Goal: Browse casually: Explore the website without a specific task or goal

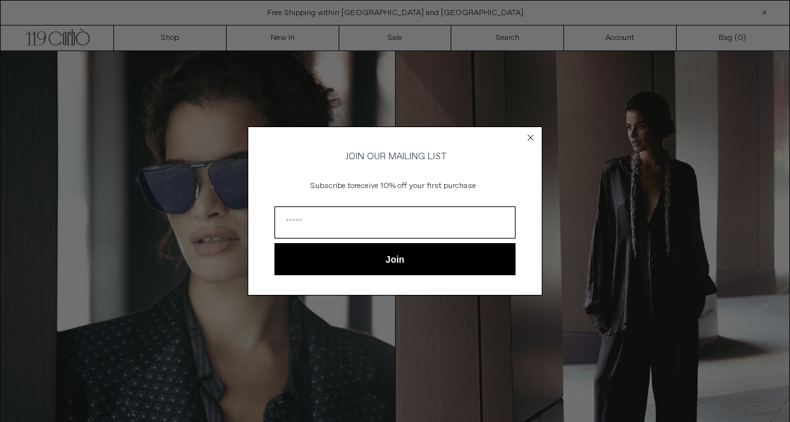
click at [533, 133] on circle "Close dialog" at bounding box center [531, 137] width 12 height 12
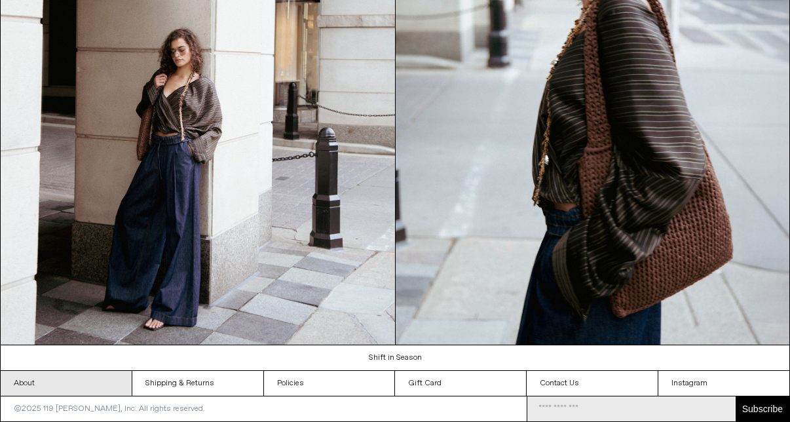
scroll to position [1207, 0]
click at [90, 386] on link "About" at bounding box center [66, 383] width 131 height 25
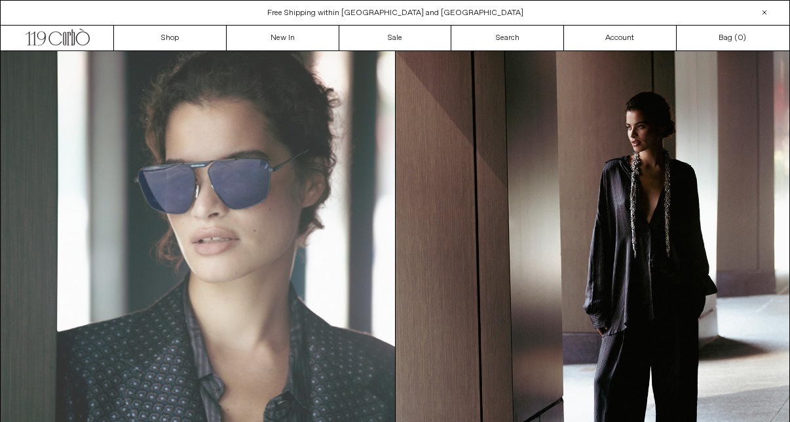
scroll to position [0, 0]
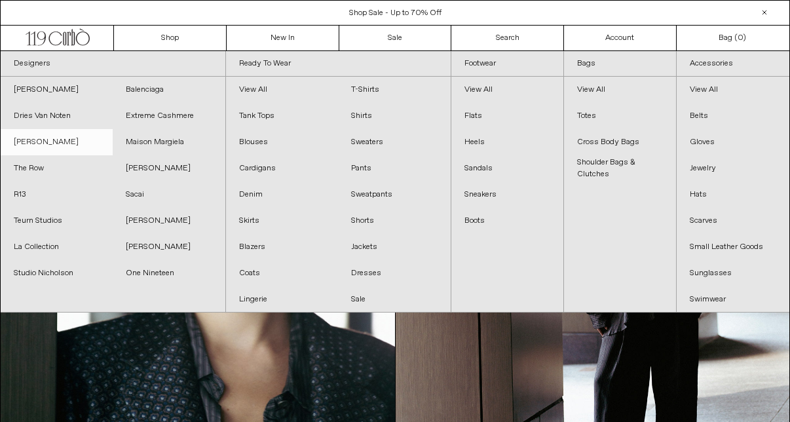
click at [44, 147] on link "[PERSON_NAME]" at bounding box center [57, 142] width 112 height 26
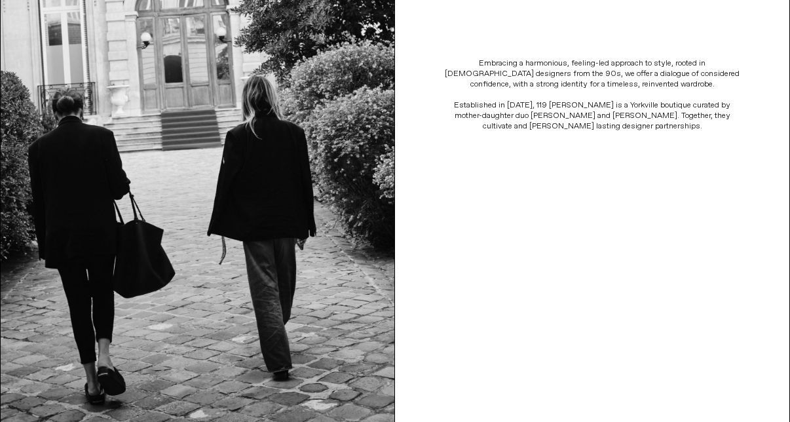
scroll to position [286, 0]
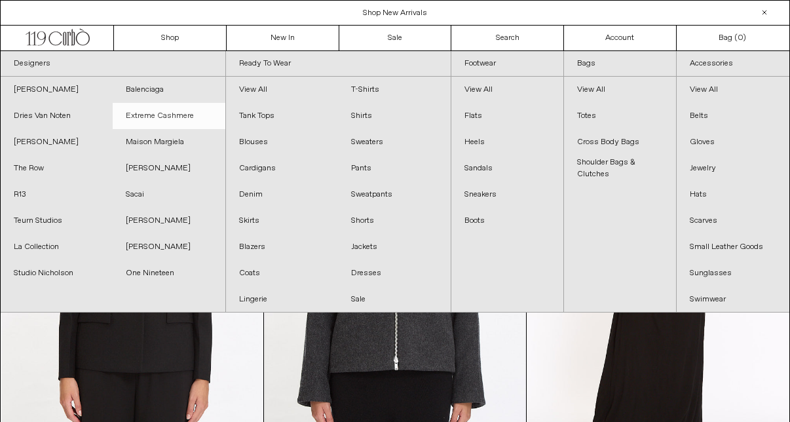
click at [180, 119] on link "Extreme Cashmere" at bounding box center [169, 116] width 112 height 26
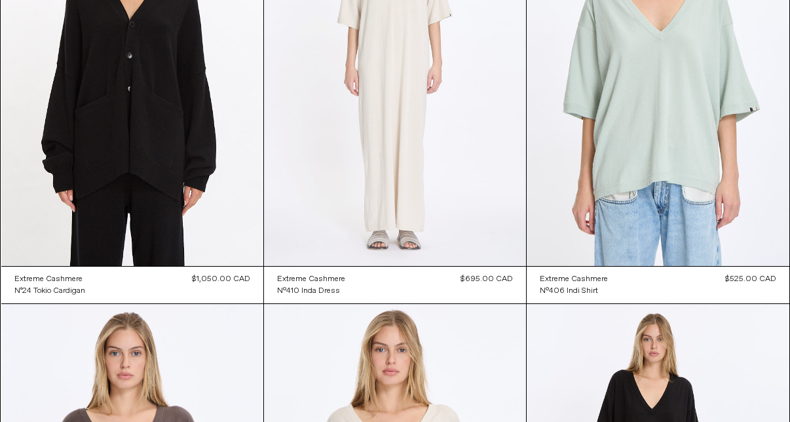
scroll to position [1932, 0]
click at [370, 142] on at bounding box center [395, 68] width 262 height 393
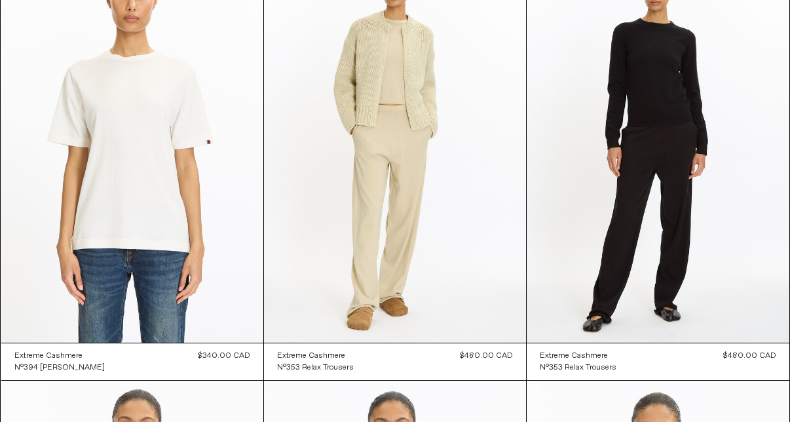
scroll to position [5742, 0]
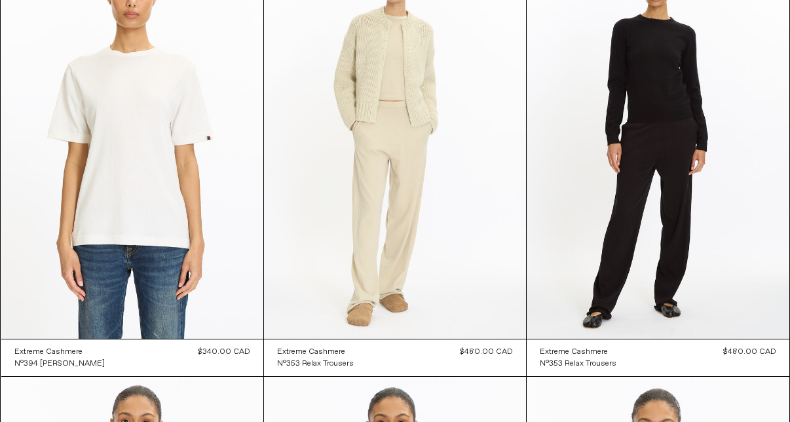
click at [374, 140] on at bounding box center [395, 142] width 262 height 393
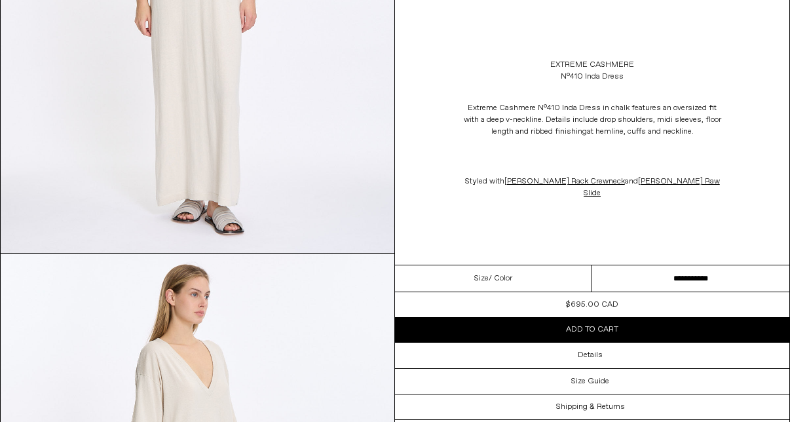
scroll to position [810, 0]
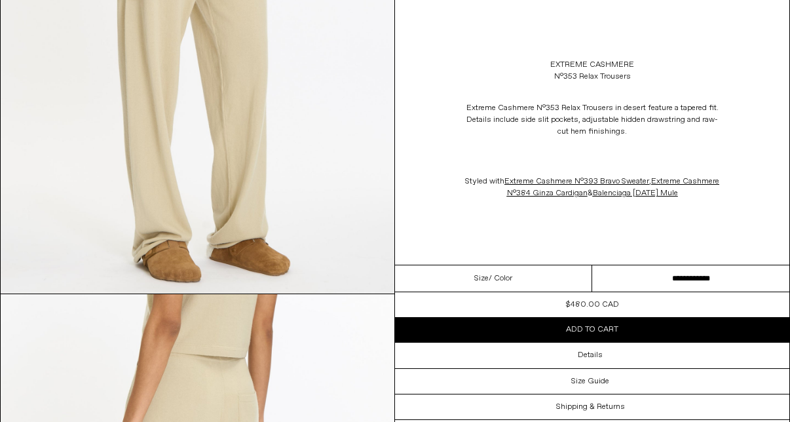
scroll to position [1186, 0]
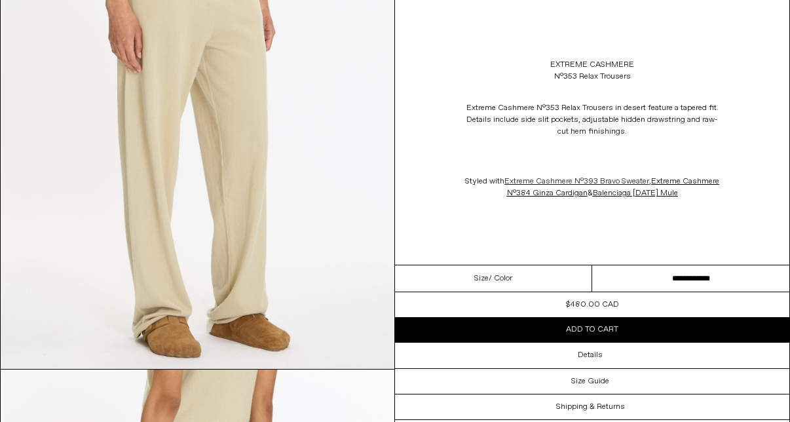
click at [556, 187] on link "Extreme Cashmere N°393 Bravo Sweater" at bounding box center [577, 181] width 145 height 10
click at [536, 199] on link "Extreme Cashmere N°384 Ginza Cardigan" at bounding box center [613, 187] width 213 height 22
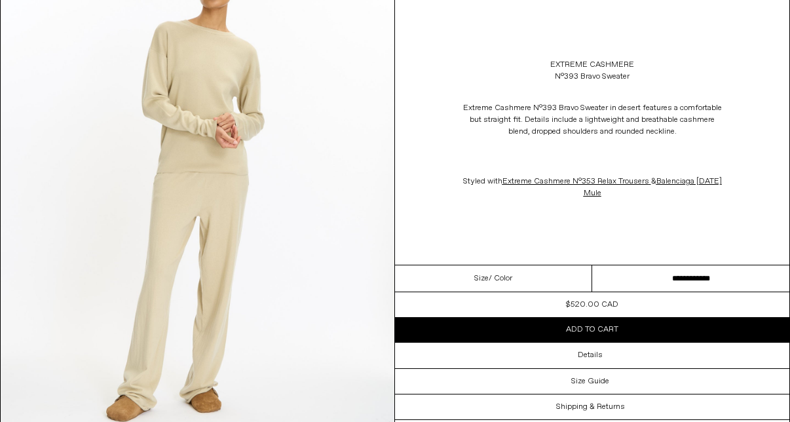
scroll to position [140, 0]
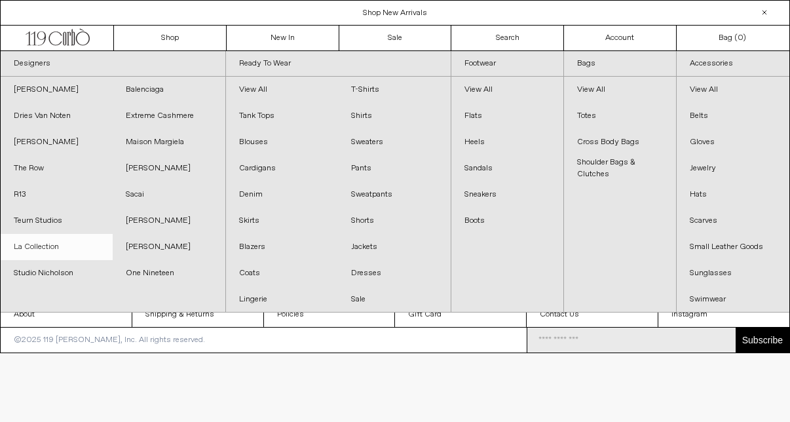
click at [54, 250] on link "La Collection" at bounding box center [57, 247] width 112 height 26
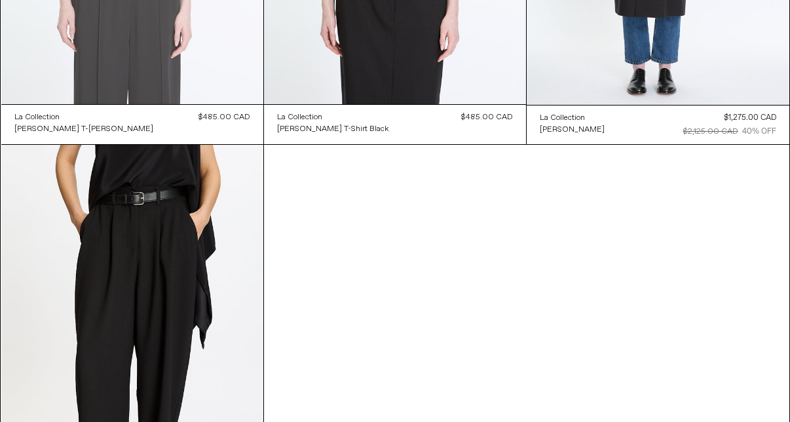
scroll to position [418, 0]
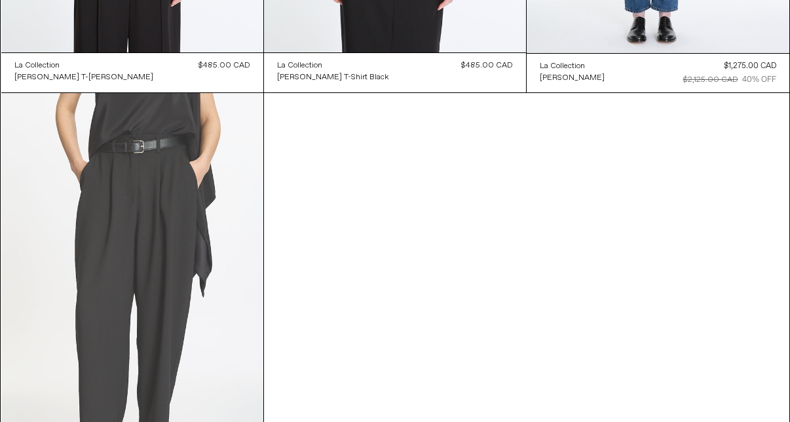
click at [176, 216] on at bounding box center [132, 289] width 262 height 393
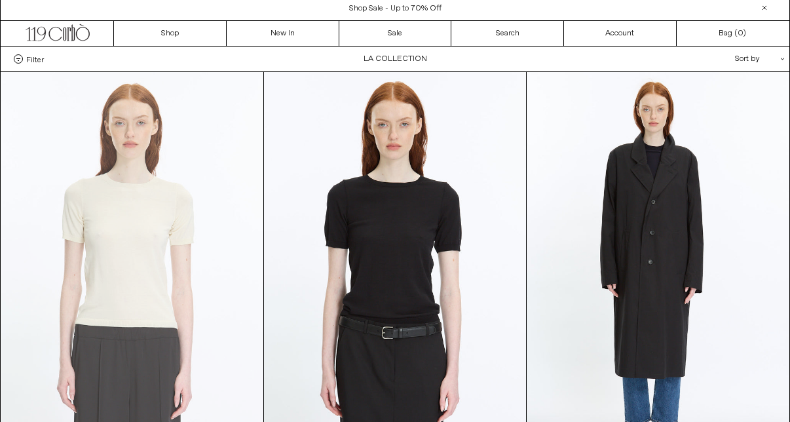
scroll to position [0, 0]
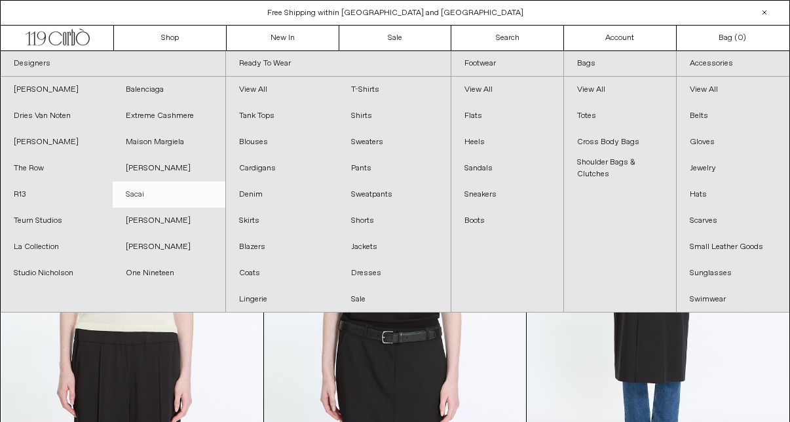
click at [148, 198] on link "Sacai" at bounding box center [169, 195] width 112 height 26
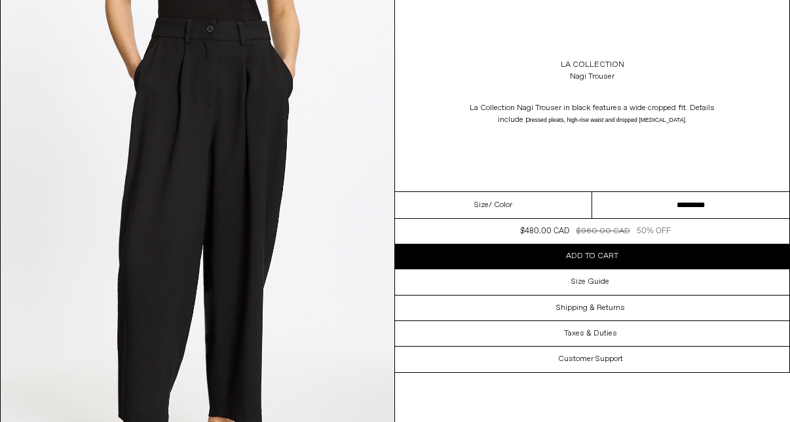
scroll to position [1070, 0]
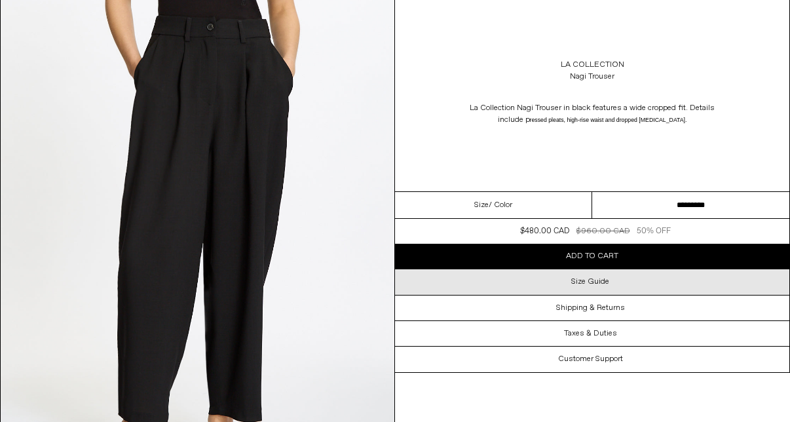
click at [414, 294] on div "Size Guide" at bounding box center [592, 281] width 395 height 25
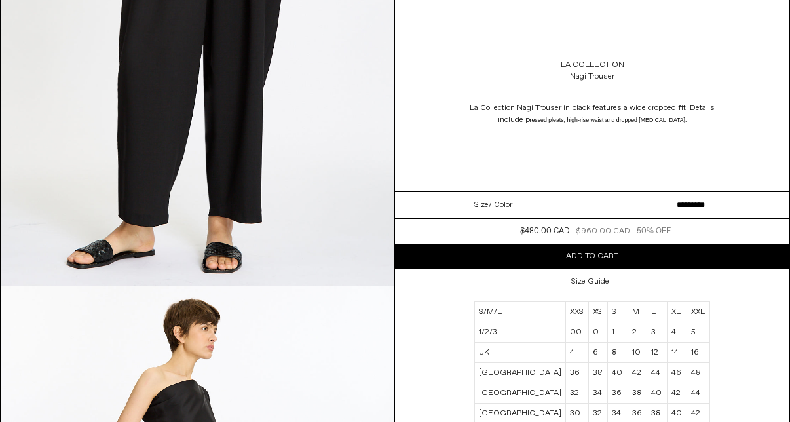
scroll to position [1271, 0]
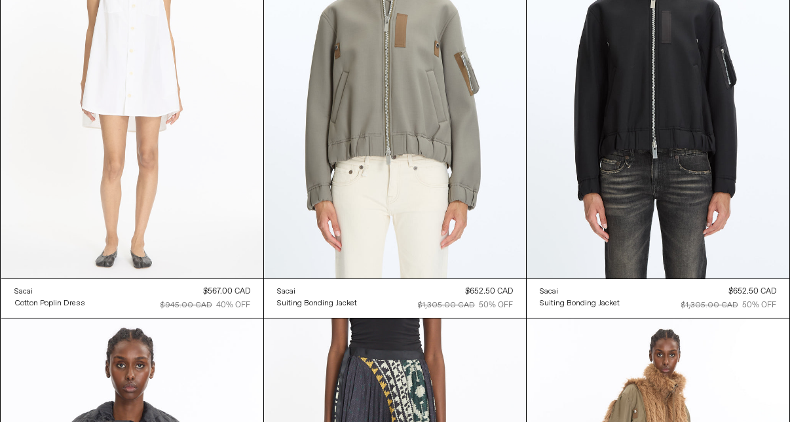
scroll to position [1492, 0]
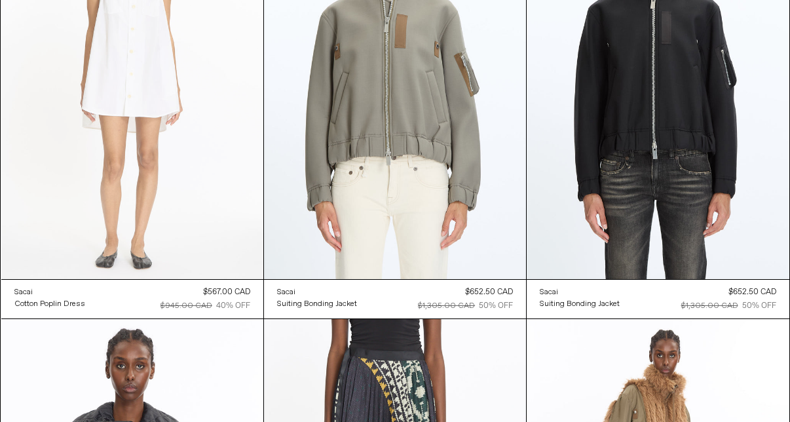
click at [236, 174] on at bounding box center [132, 82] width 262 height 393
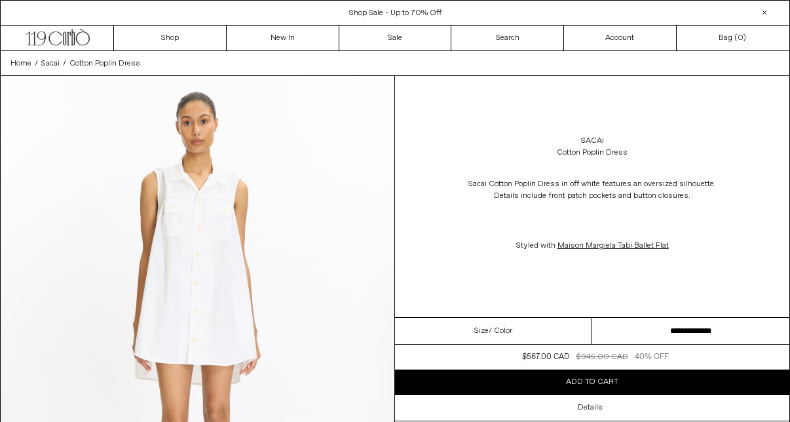
click at [704, 345] on select "**********" at bounding box center [691, 331] width 197 height 27
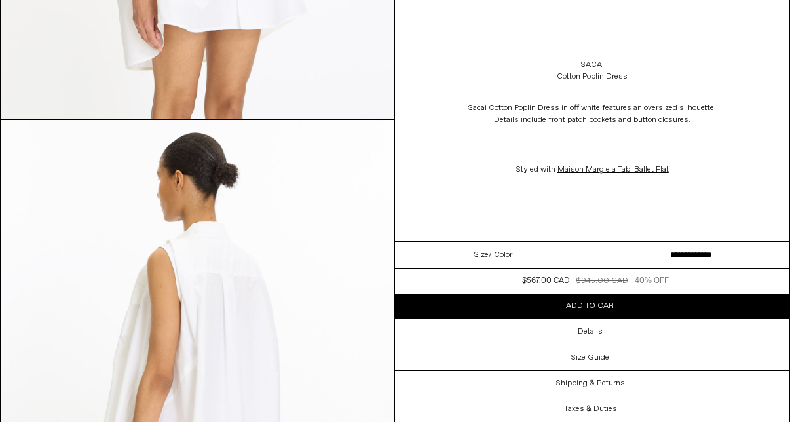
scroll to position [1358, 0]
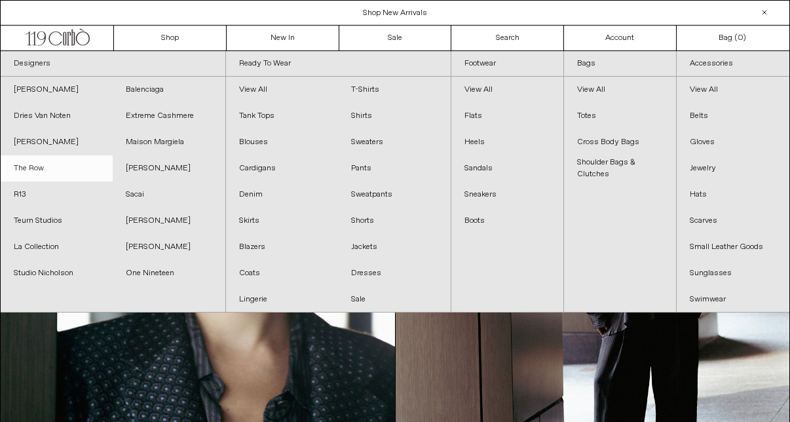
click at [35, 167] on link "The Row" at bounding box center [57, 168] width 112 height 26
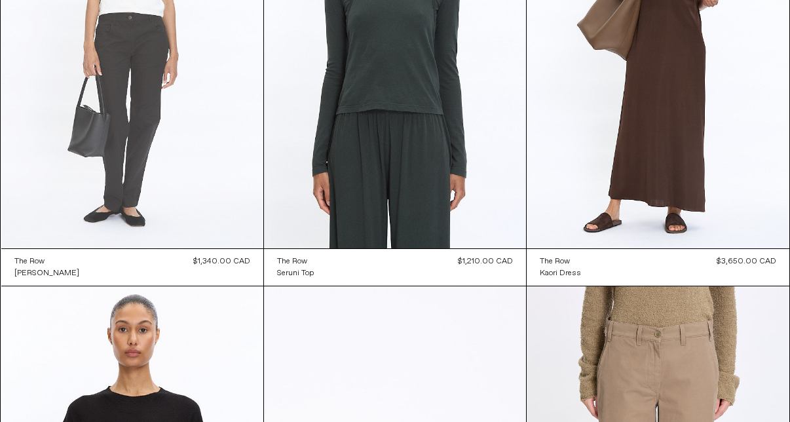
scroll to position [3244, 0]
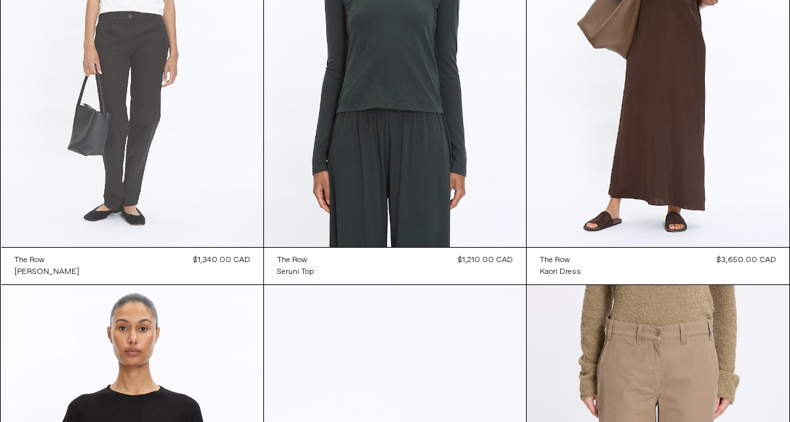
click at [229, 166] on at bounding box center [132, 50] width 262 height 393
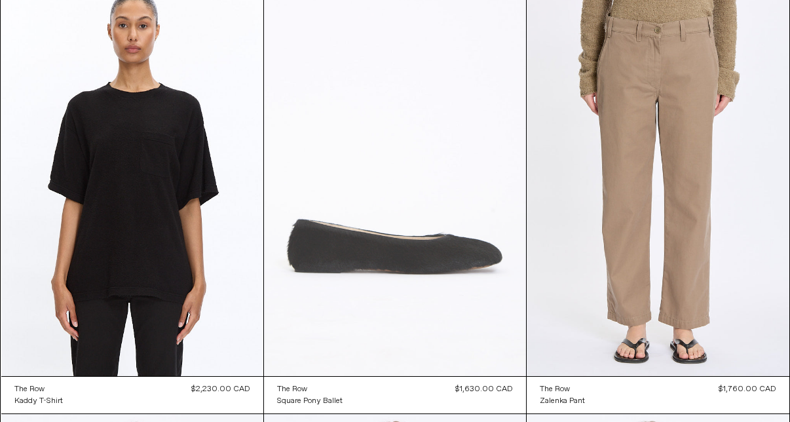
scroll to position [3548, 0]
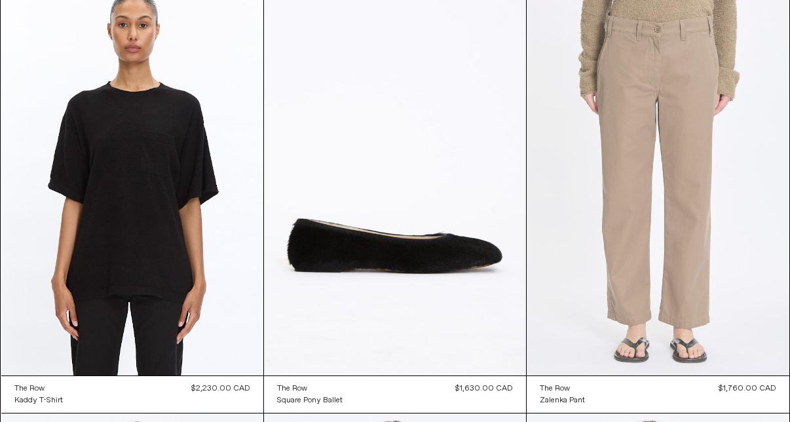
click at [625, 170] on at bounding box center [658, 179] width 262 height 394
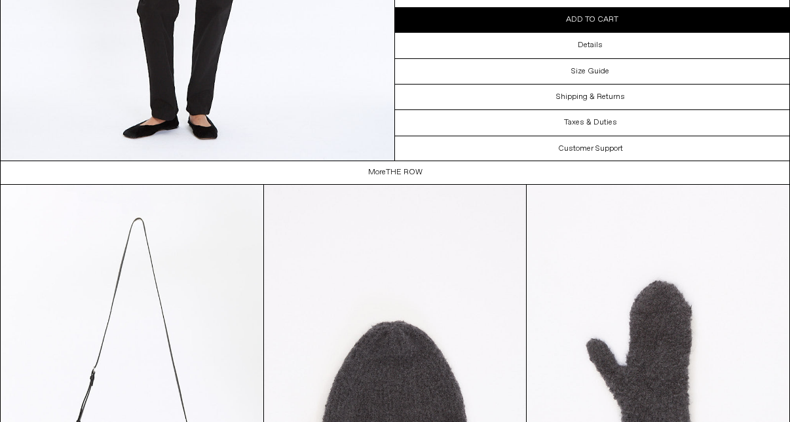
scroll to position [2381, 0]
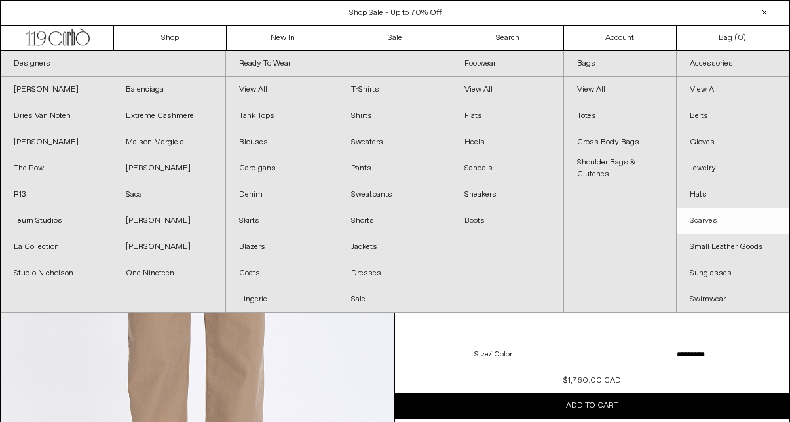
click at [700, 223] on link "Scarves" at bounding box center [733, 221] width 113 height 26
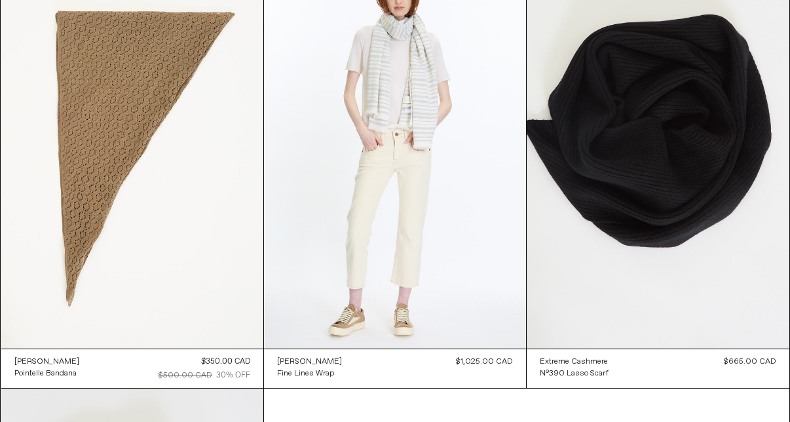
scroll to position [1849, 0]
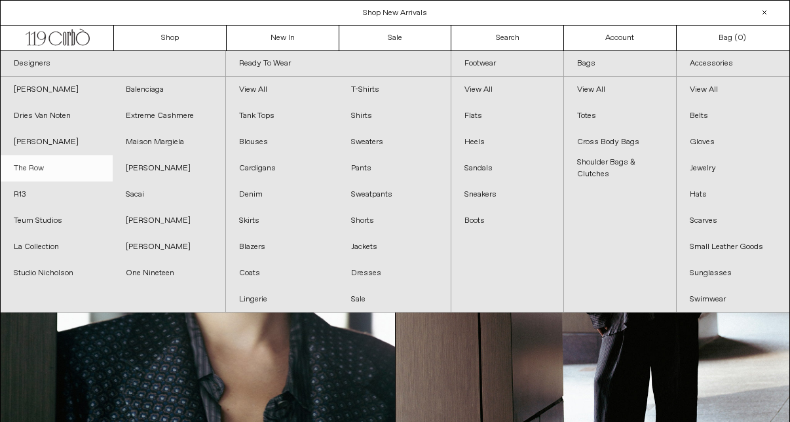
click at [41, 173] on link "The Row" at bounding box center [57, 168] width 112 height 26
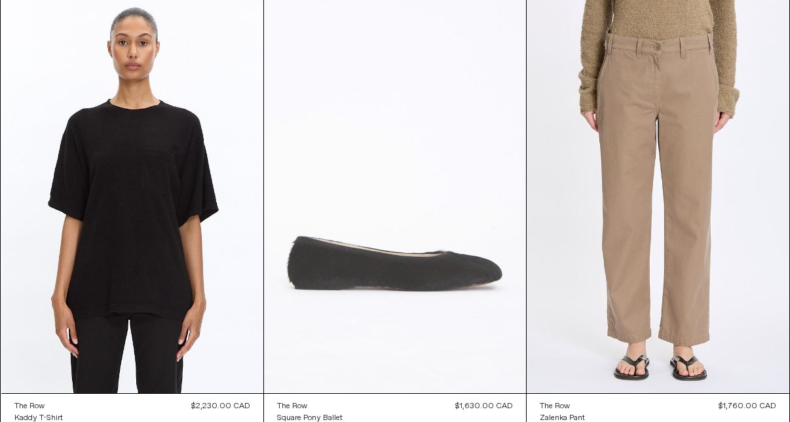
scroll to position [3560, 0]
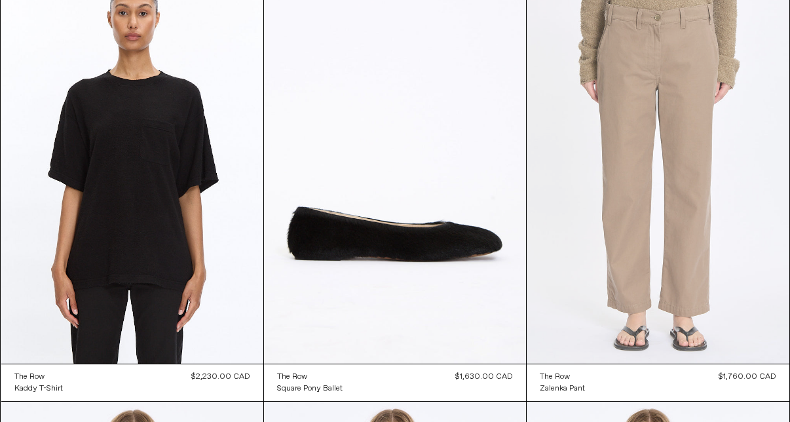
click at [573, 194] on at bounding box center [658, 167] width 262 height 394
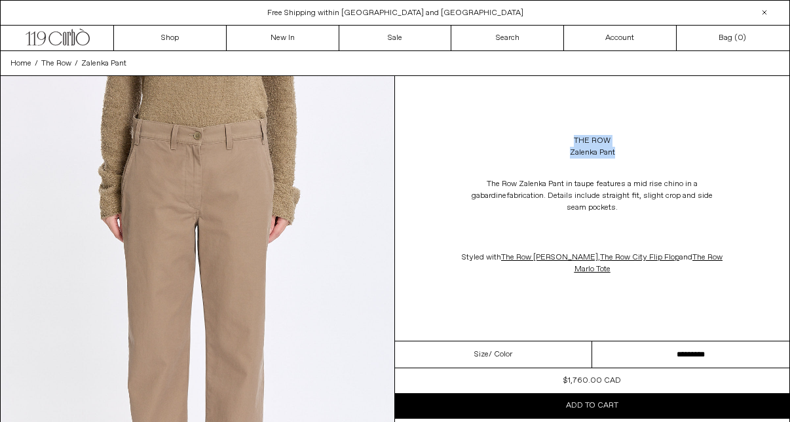
drag, startPoint x: 627, startPoint y: 157, endPoint x: 552, endPoint y: 135, distance: 78.0
click at [554, 135] on div "The Row Zalenka Pant" at bounding box center [592, 146] width 395 height 37
